Goal: Find specific page/section

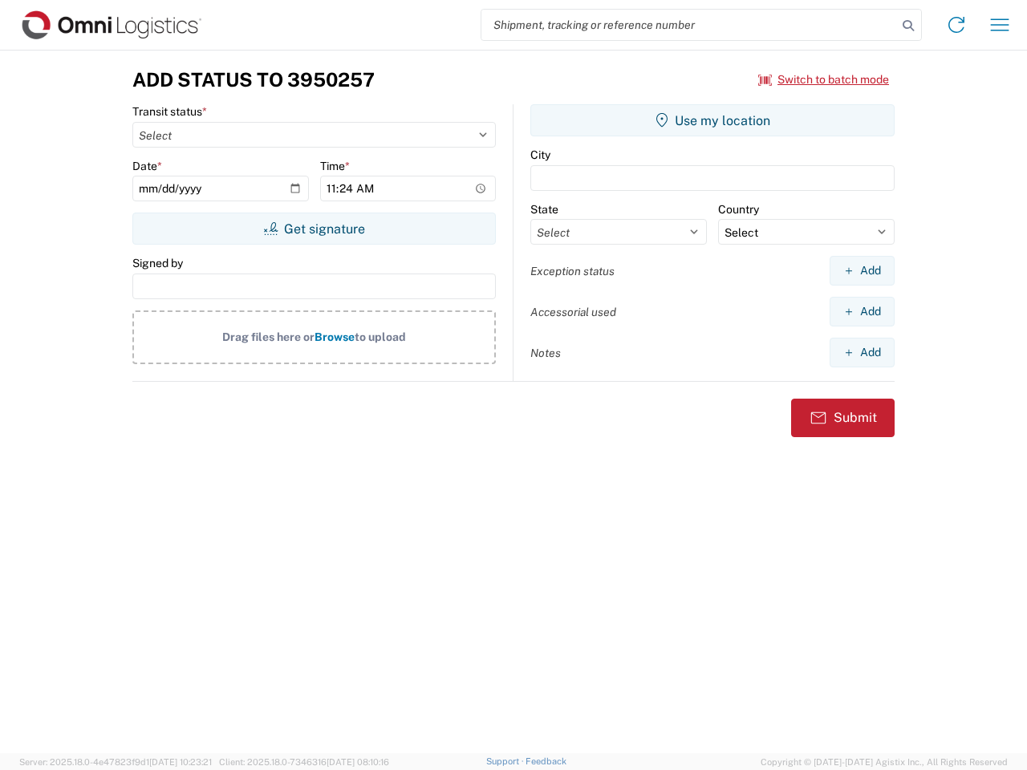
click at [689, 25] on input "search" at bounding box center [690, 25] width 416 height 30
click at [908, 26] on icon at bounding box center [908, 25] width 22 height 22
click at [957, 25] on icon at bounding box center [957, 25] width 26 height 26
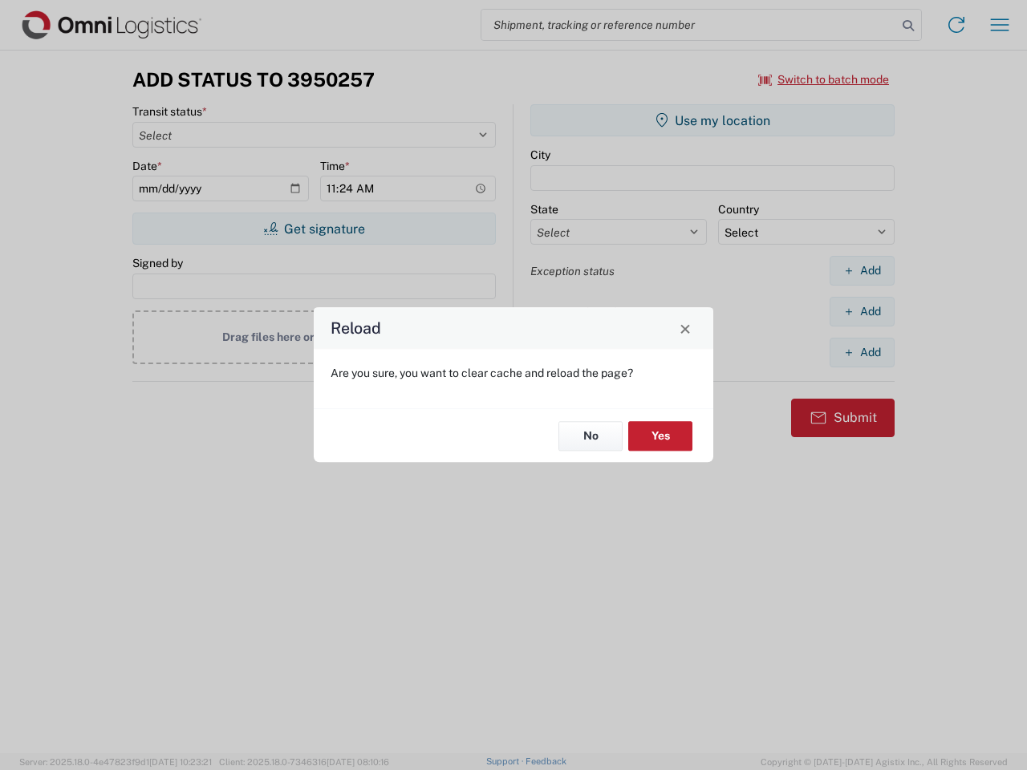
click at [1000, 25] on div "Reload Are you sure, you want to clear cache and reload the page? No Yes" at bounding box center [513, 385] width 1027 height 770
click at [824, 79] on div "Reload Are you sure, you want to clear cache and reload the page? No Yes" at bounding box center [513, 385] width 1027 height 770
click at [314, 229] on div "Reload Are you sure, you want to clear cache and reload the page? No Yes" at bounding box center [513, 385] width 1027 height 770
click at [713, 120] on div "Reload Are you sure, you want to clear cache and reload the page? No Yes" at bounding box center [513, 385] width 1027 height 770
click at [862, 270] on div "Reload Are you sure, you want to clear cache and reload the page? No Yes" at bounding box center [513, 385] width 1027 height 770
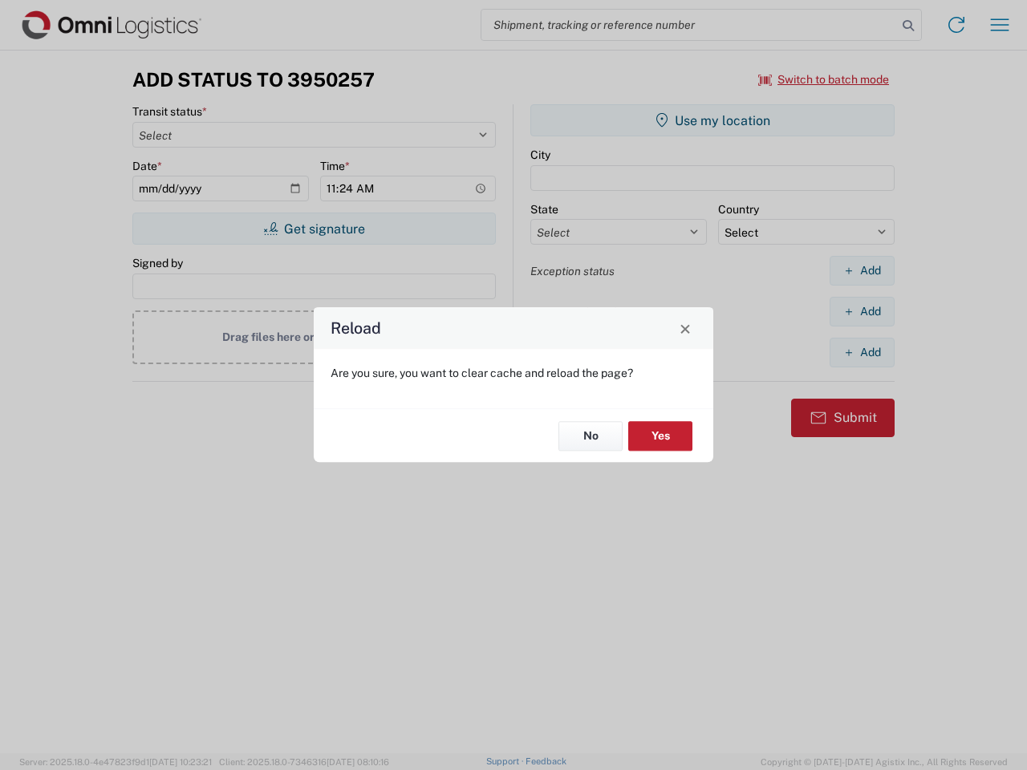
click at [862, 311] on div "Reload Are you sure, you want to clear cache and reload the page? No Yes" at bounding box center [513, 385] width 1027 height 770
click at [862, 352] on div "Reload Are you sure, you want to clear cache and reload the page? No Yes" at bounding box center [513, 385] width 1027 height 770
